Goal: Book appointment/travel/reservation

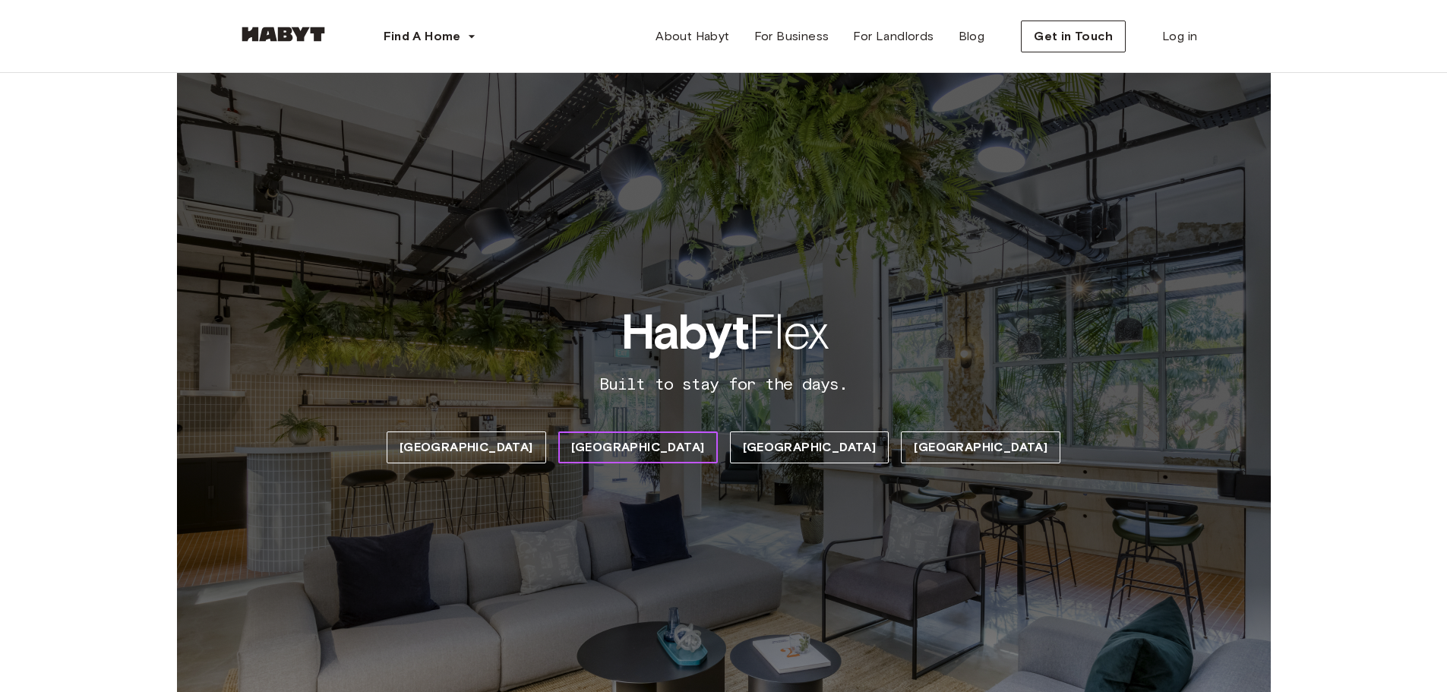
click at [653, 451] on span "[GEOGRAPHIC_DATA]" at bounding box center [638, 447] width 134 height 18
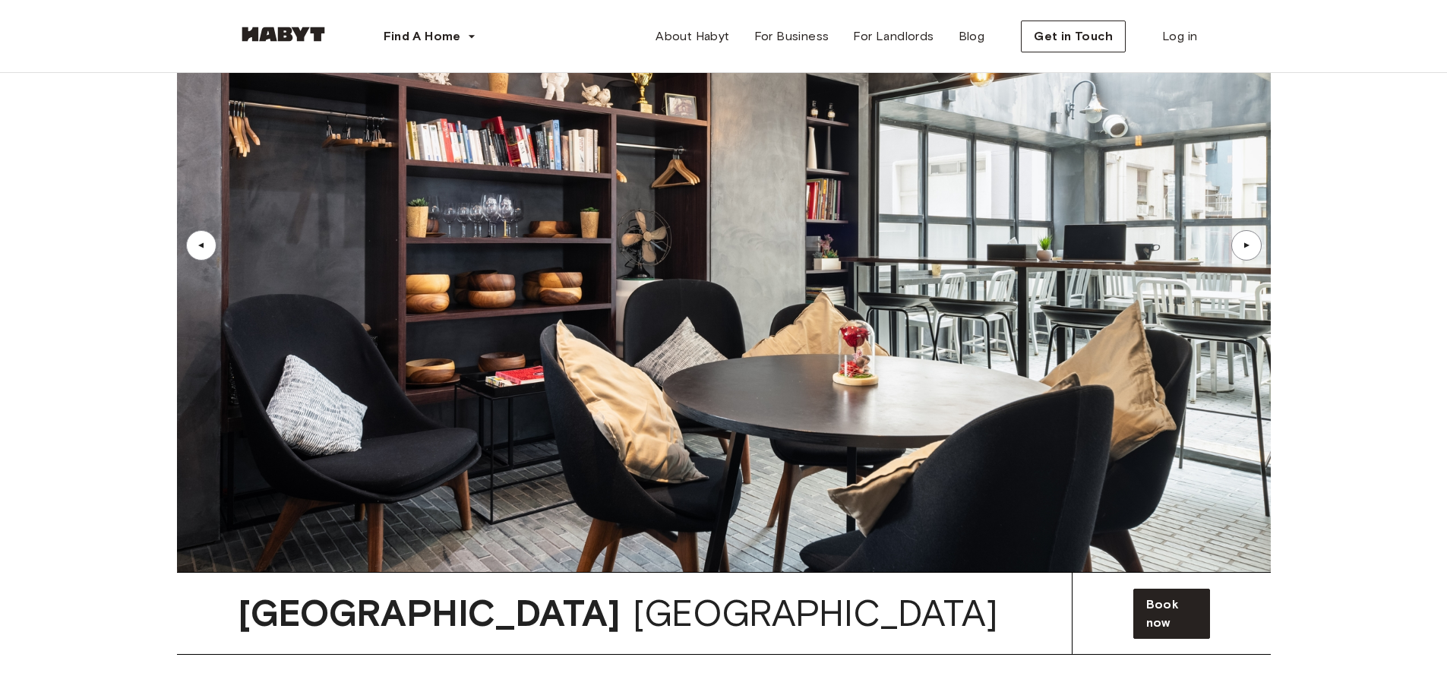
scroll to position [7342, 0]
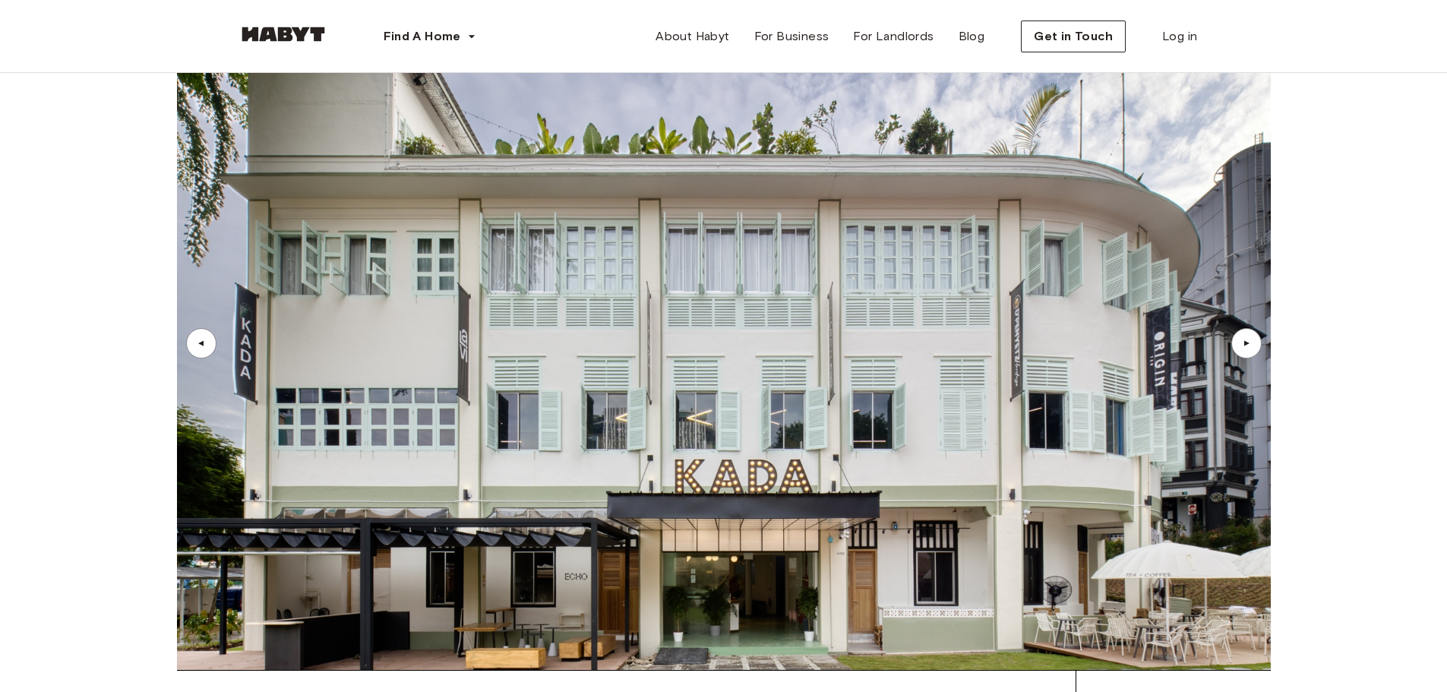
click at [1253, 339] on div "▲" at bounding box center [1246, 343] width 15 height 9
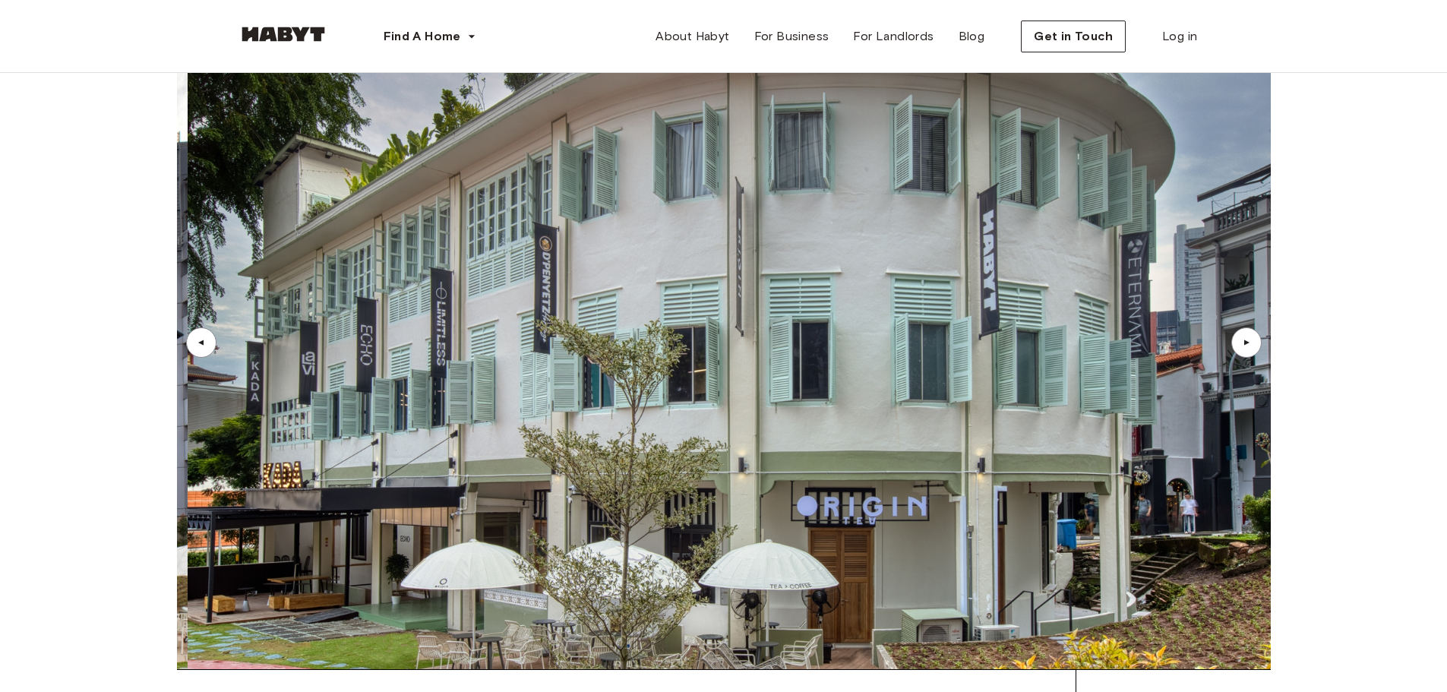
click at [1253, 338] on div "▲" at bounding box center [1246, 342] width 15 height 9
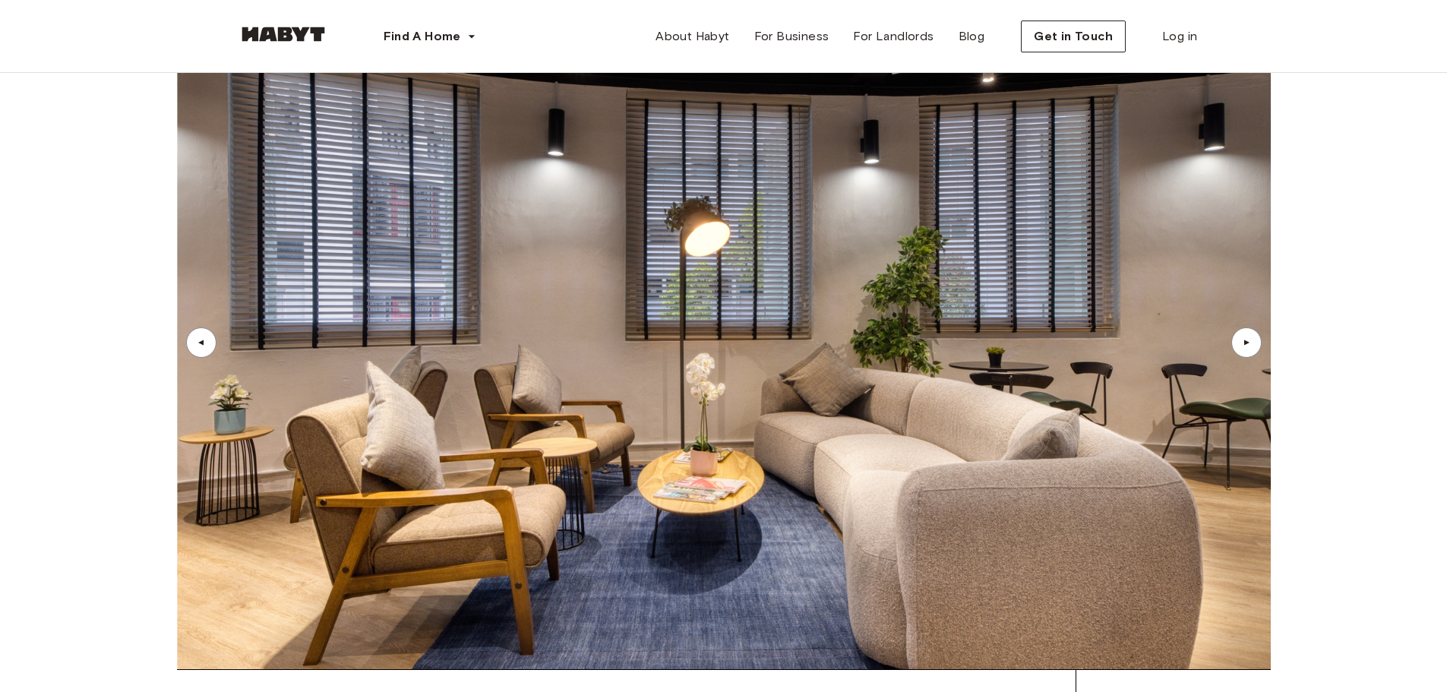
click at [1253, 338] on div "▲" at bounding box center [1246, 342] width 15 height 9
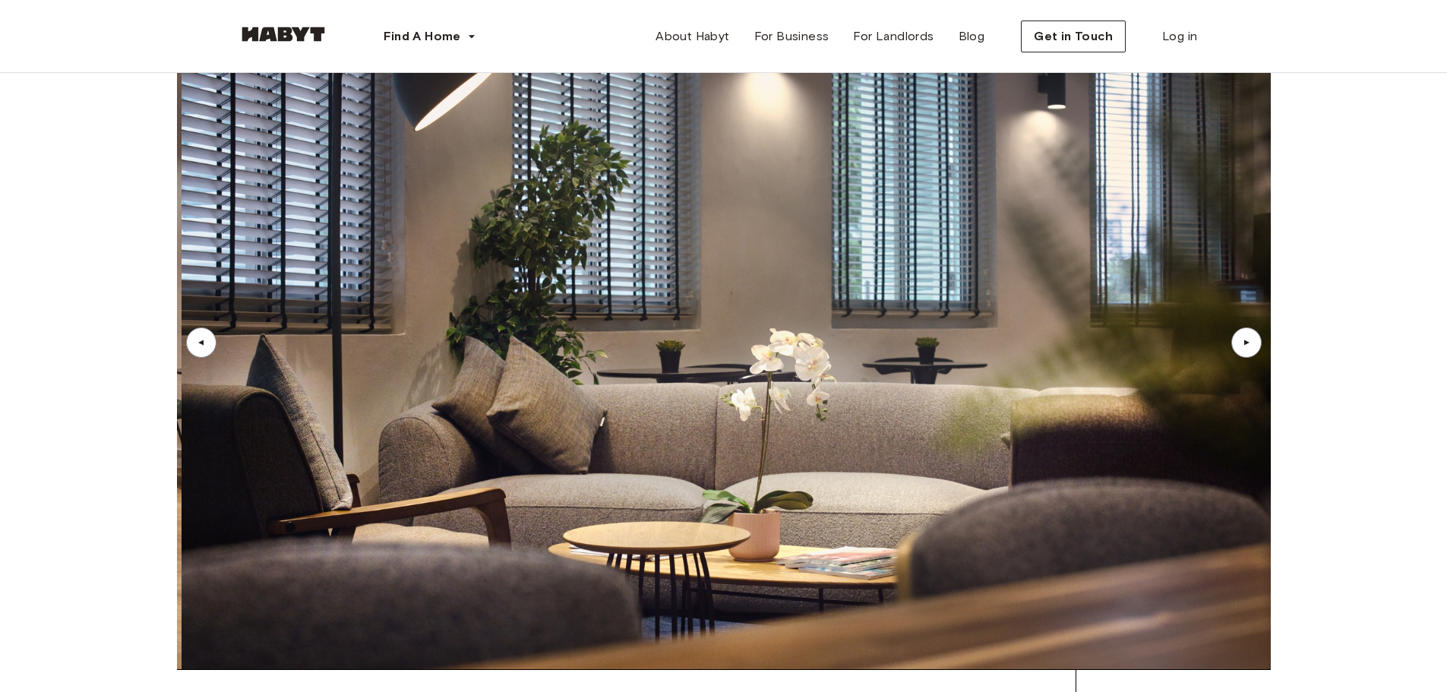
click at [1253, 338] on div "▲" at bounding box center [1246, 342] width 15 height 9
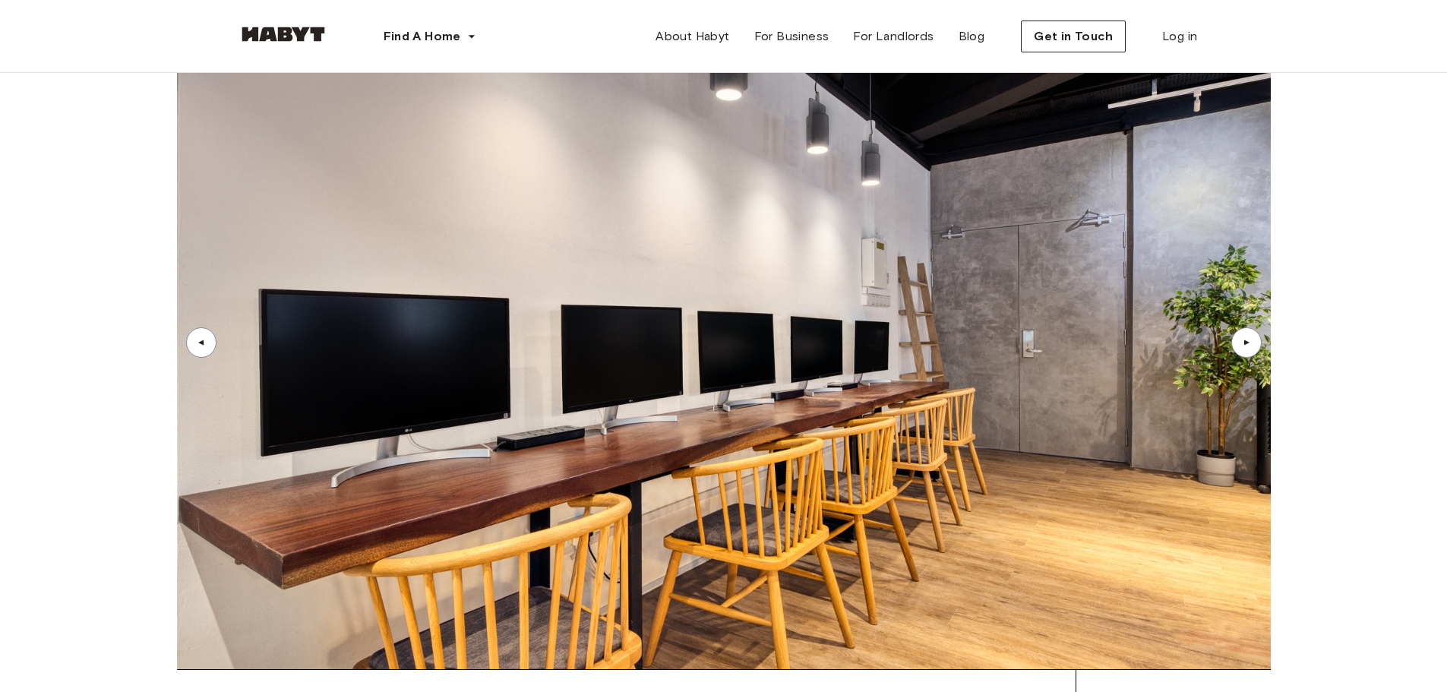
click at [1253, 338] on div "▲" at bounding box center [1246, 342] width 15 height 9
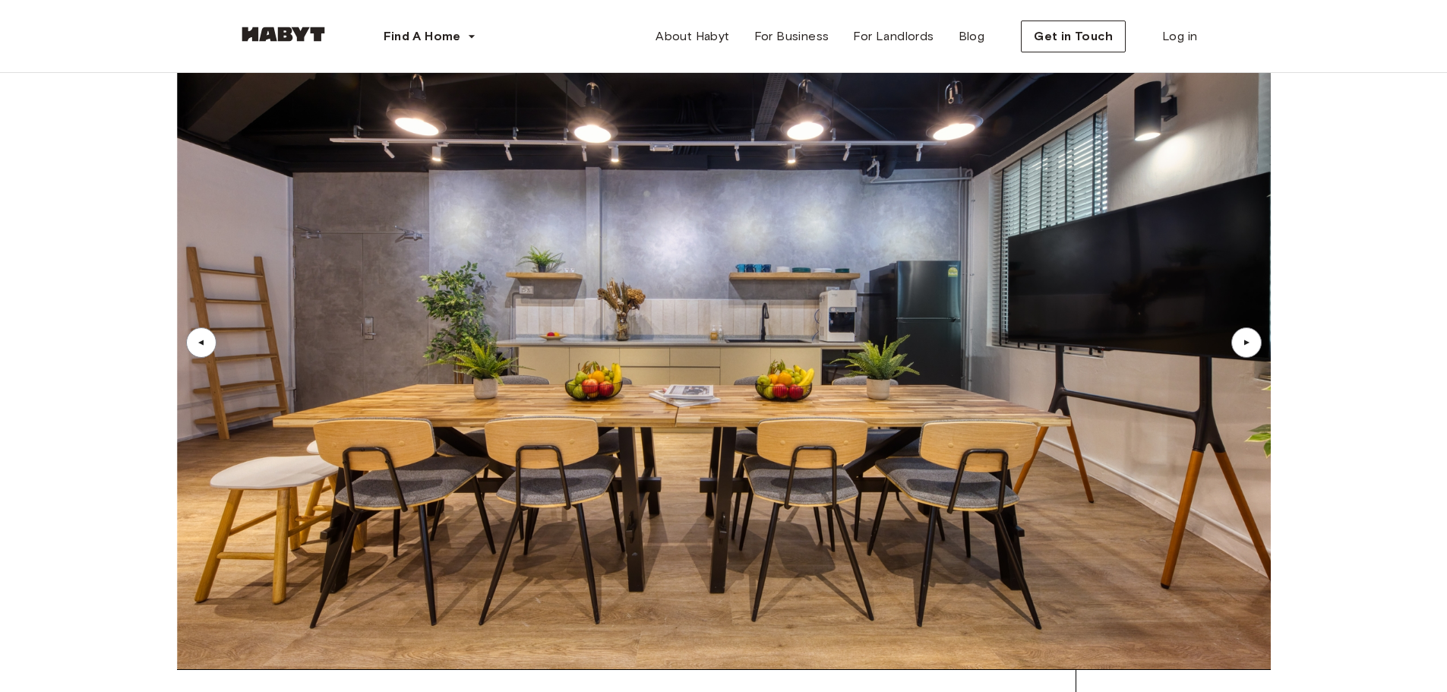
click at [1253, 338] on div "▲" at bounding box center [1246, 342] width 15 height 9
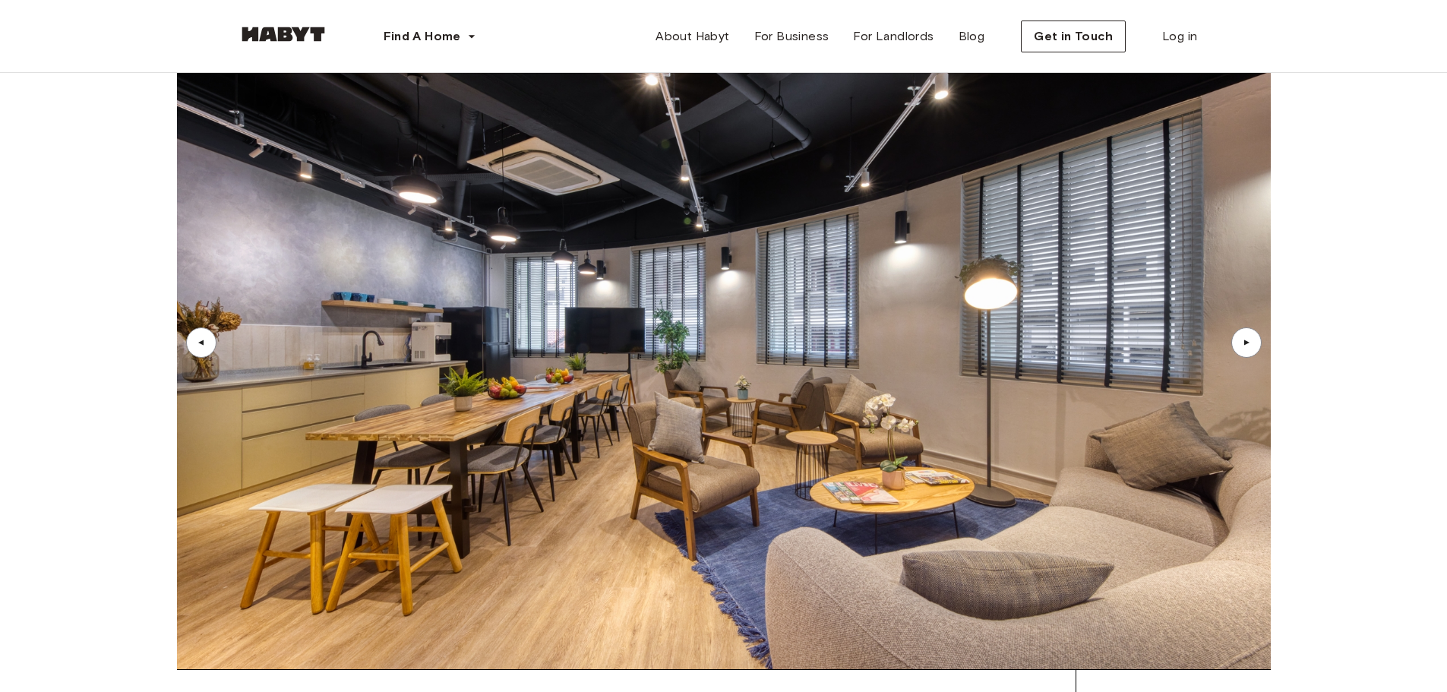
click at [1251, 338] on div "▲" at bounding box center [1246, 342] width 15 height 9
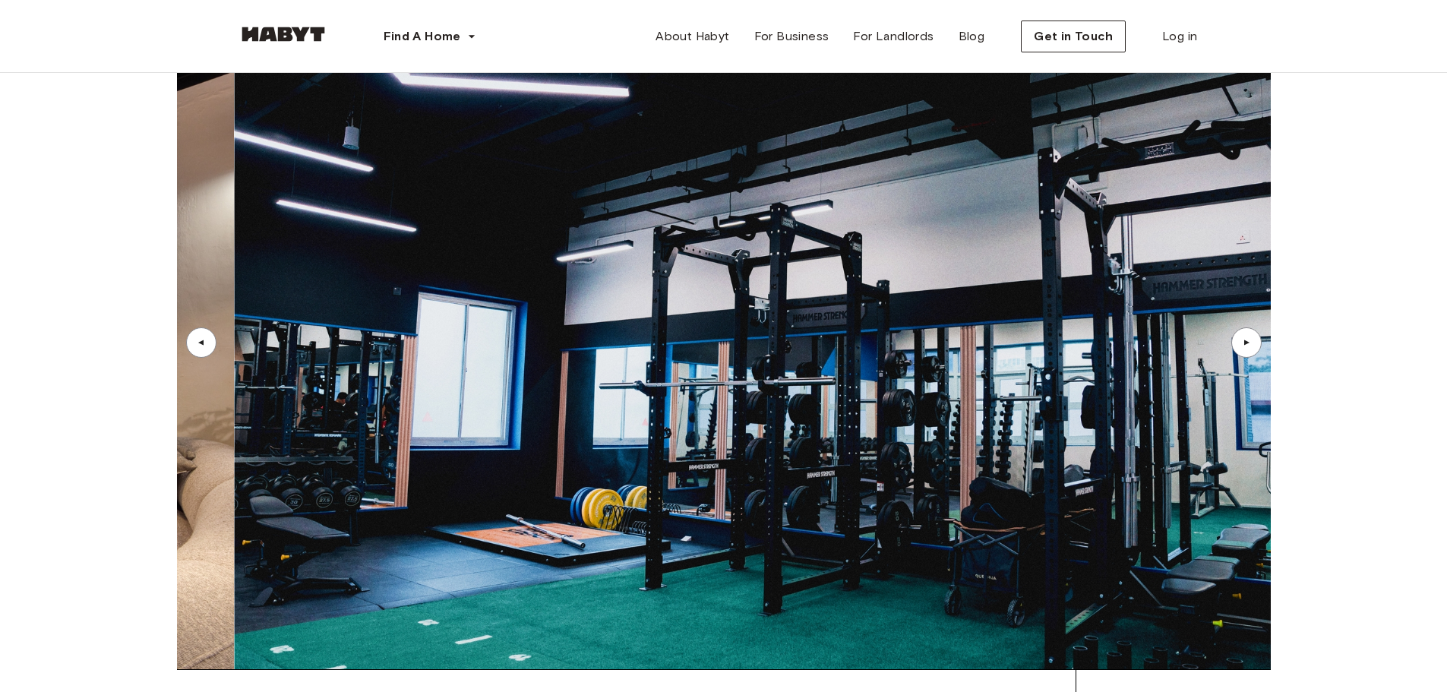
click at [1251, 338] on div "▲" at bounding box center [1246, 342] width 15 height 9
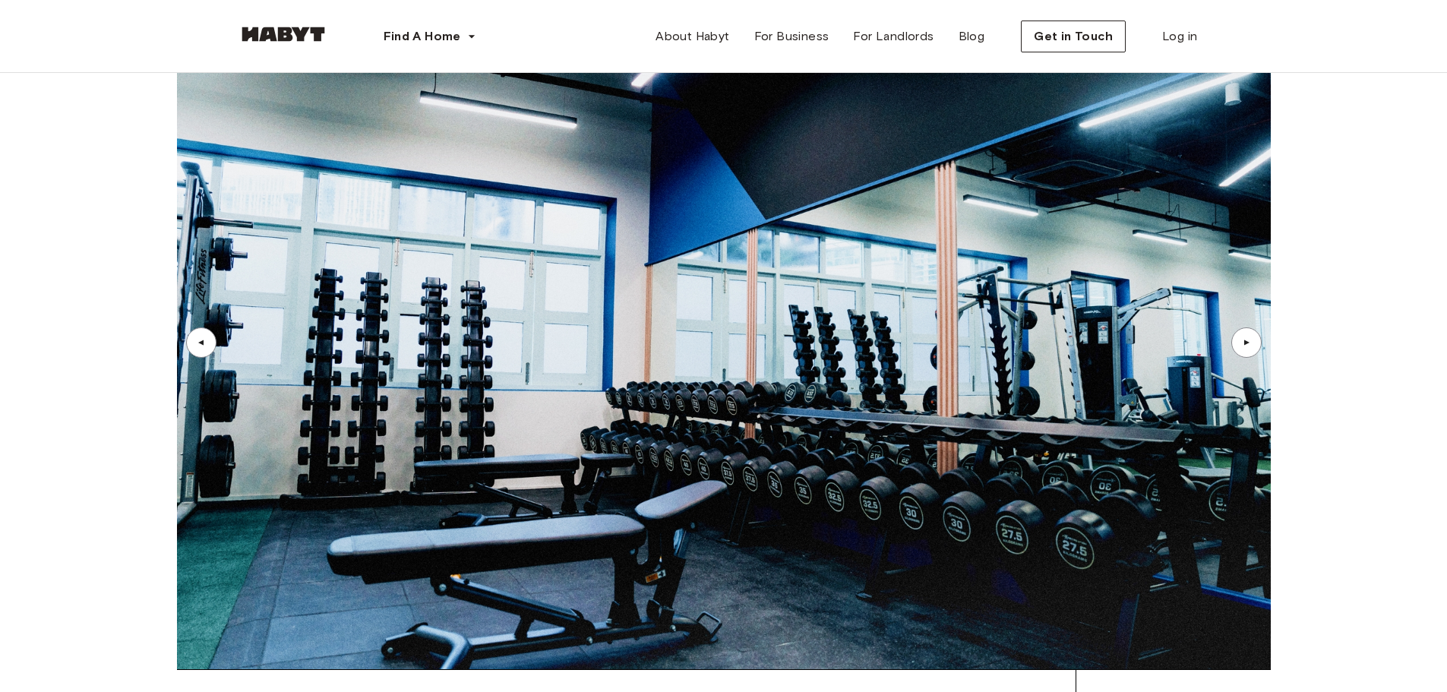
click at [1251, 338] on div "▲" at bounding box center [1246, 342] width 15 height 9
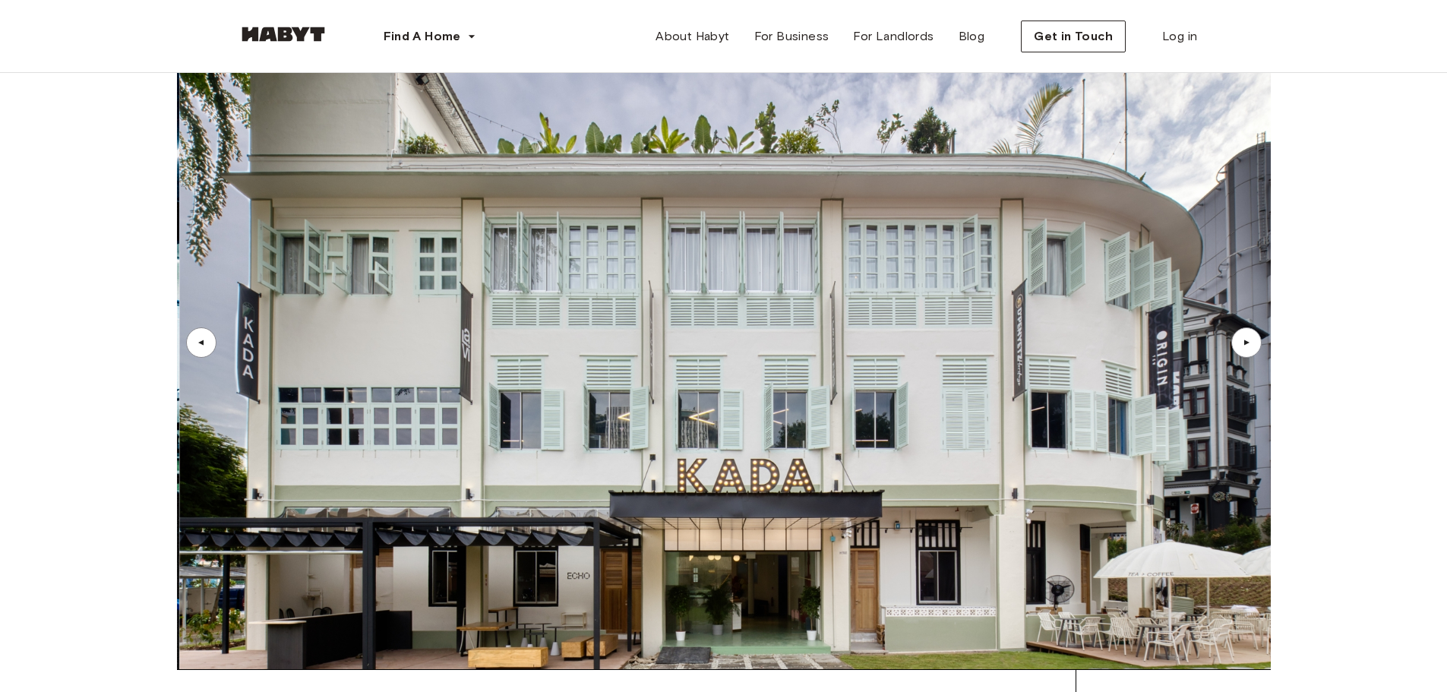
click at [1251, 338] on div "▲" at bounding box center [1246, 342] width 15 height 9
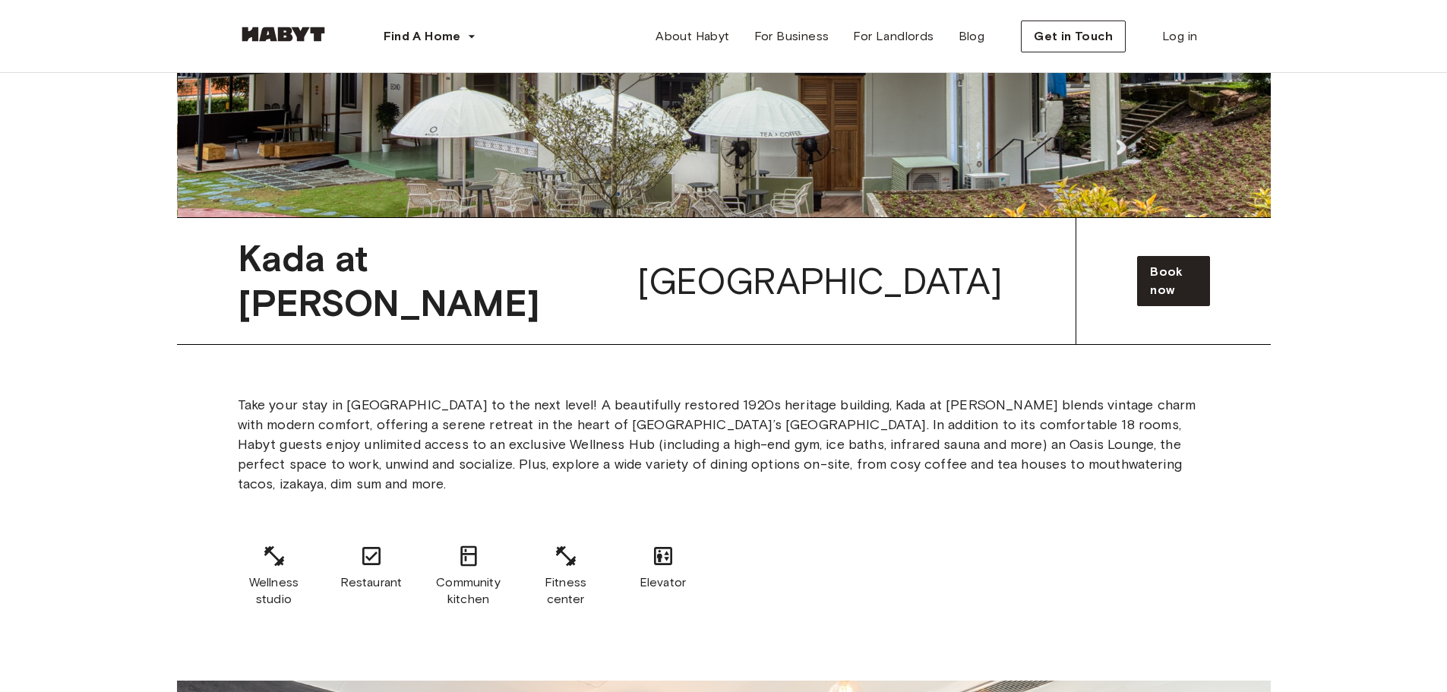
scroll to position [6581, 0]
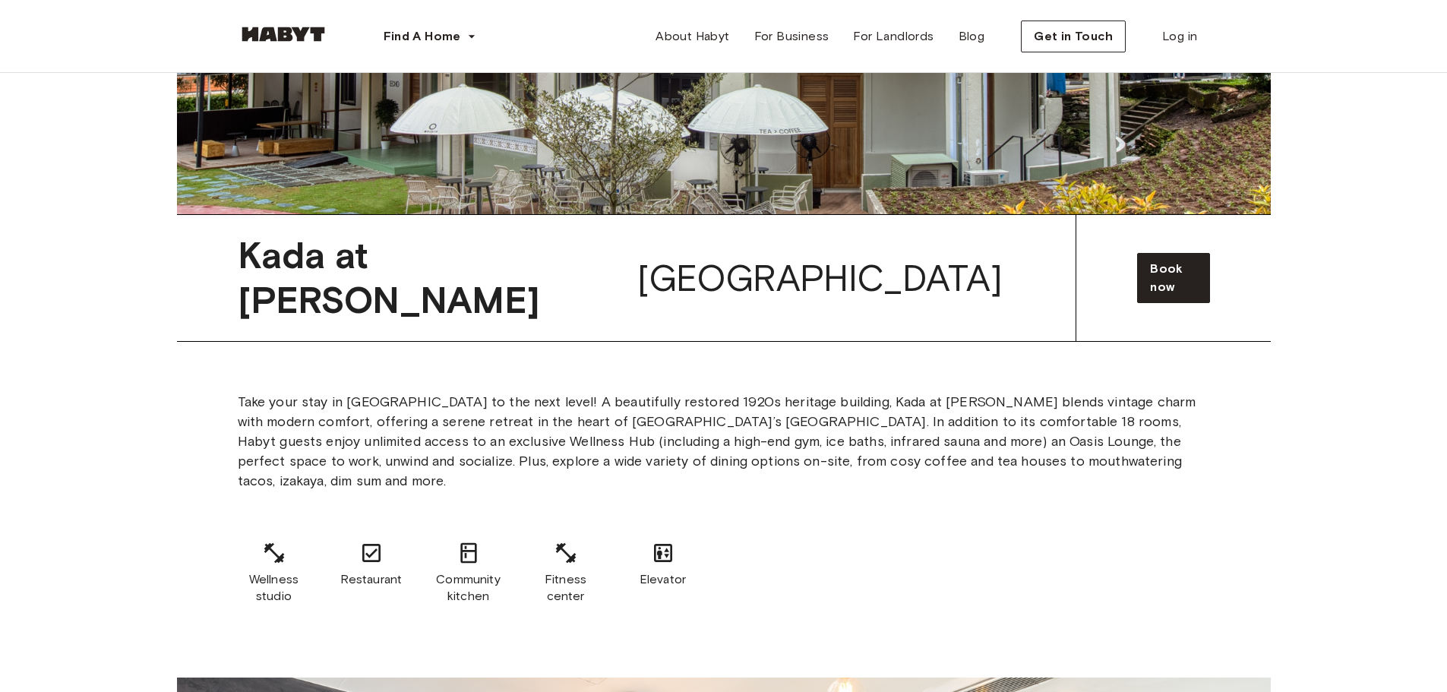
click at [1124, 215] on div "Book now" at bounding box center [1173, 278] width 194 height 126
click at [1150, 260] on span "Book now" at bounding box center [1173, 278] width 46 height 36
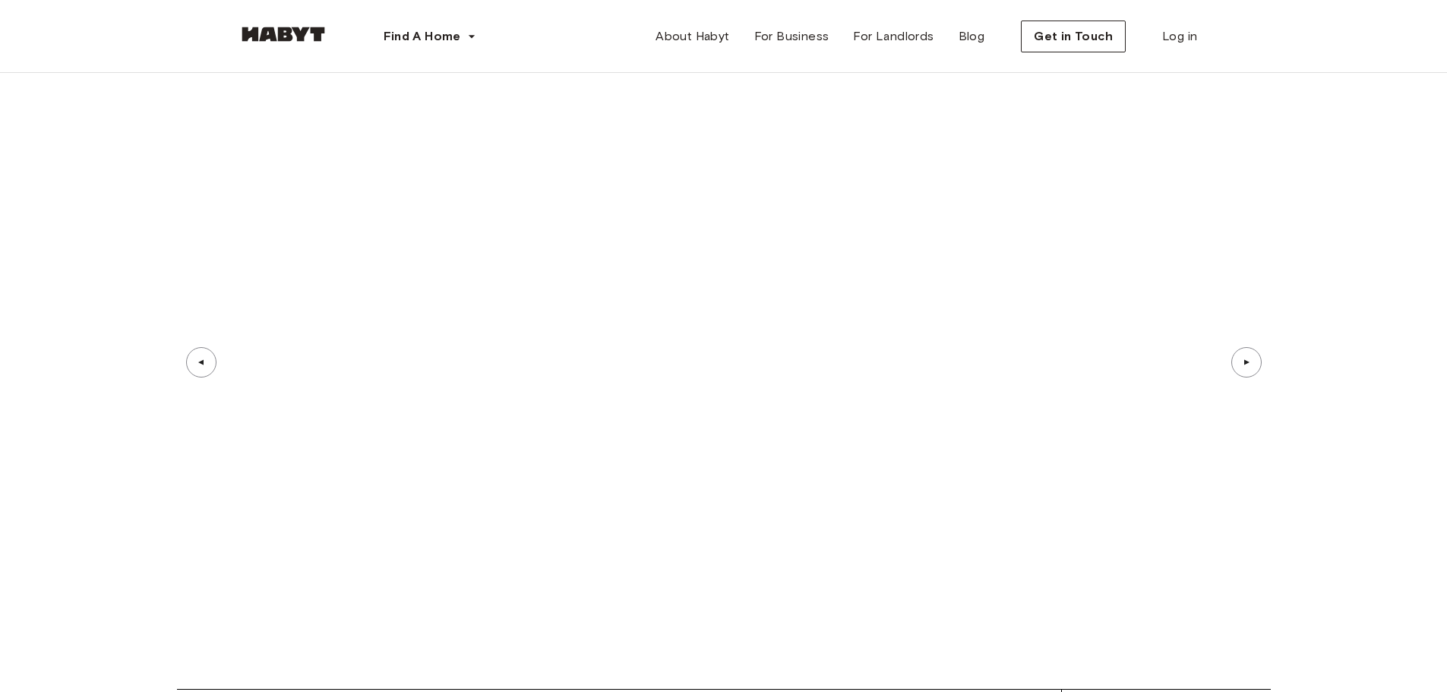
scroll to position [4003, 0]
